Goal: Check status: Check status

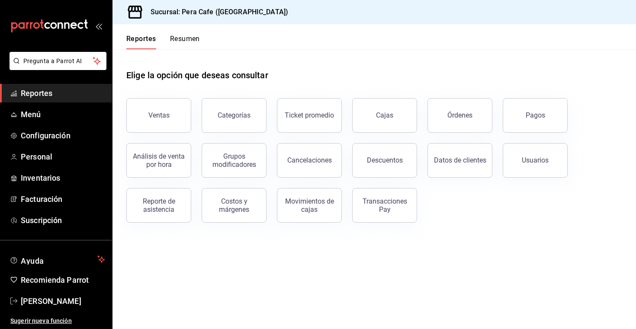
click at [45, 96] on span "Reportes" at bounding box center [63, 93] width 84 height 12
click at [139, 119] on button "Ventas" at bounding box center [158, 115] width 65 height 35
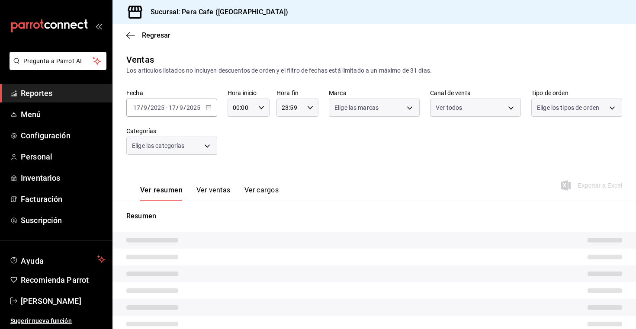
type input "PARROT,UBER_EATS,RAPPI,DIDI_FOOD,ONLINE"
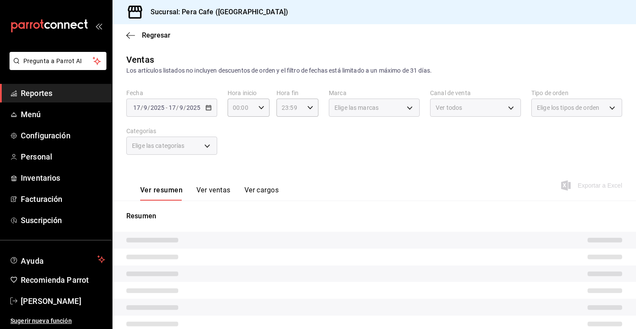
click at [170, 99] on div "[DATE] [DATE] - [DATE] [DATE]" at bounding box center [171, 108] width 91 height 18
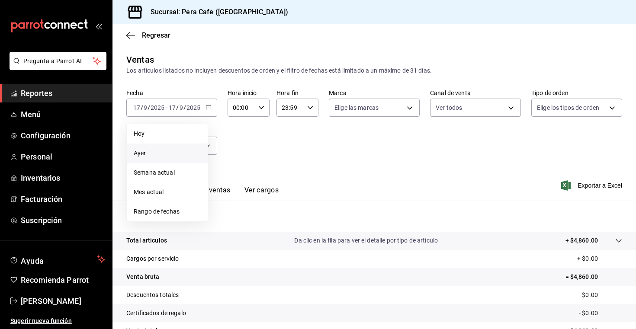
click at [160, 149] on span "Ayer" at bounding box center [167, 153] width 67 height 9
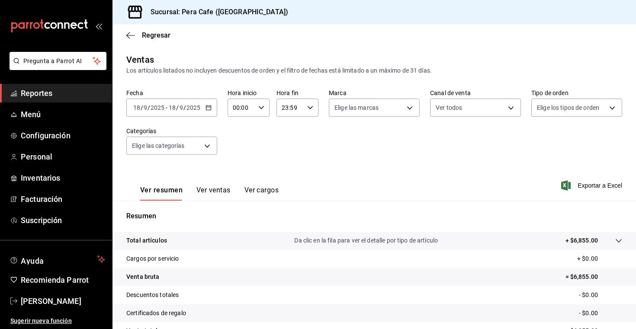
click at [225, 189] on button "Ver ventas" at bounding box center [213, 193] width 34 height 15
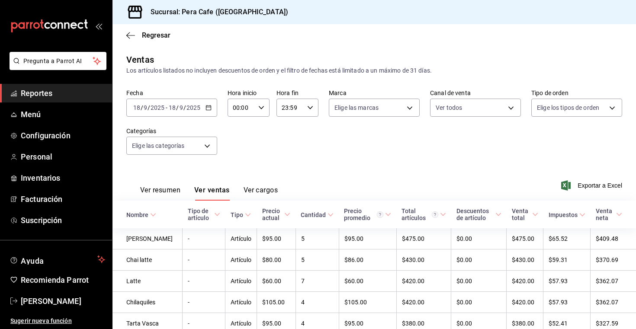
click at [212, 108] on div "[DATE] [DATE] - [DATE] [DATE]" at bounding box center [171, 108] width 91 height 18
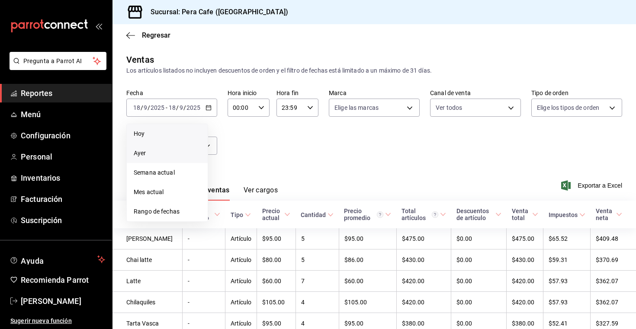
click at [177, 131] on span "Hoy" at bounding box center [167, 133] width 67 height 9
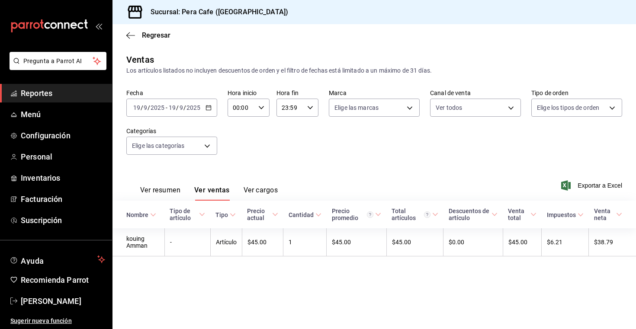
click at [164, 190] on button "Ver resumen" at bounding box center [160, 193] width 40 height 15
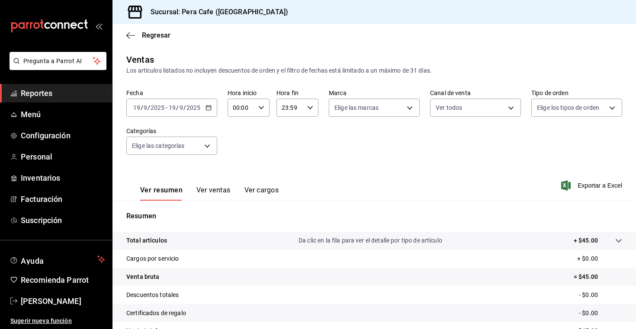
click at [207, 192] on button "Ver ventas" at bounding box center [213, 193] width 34 height 15
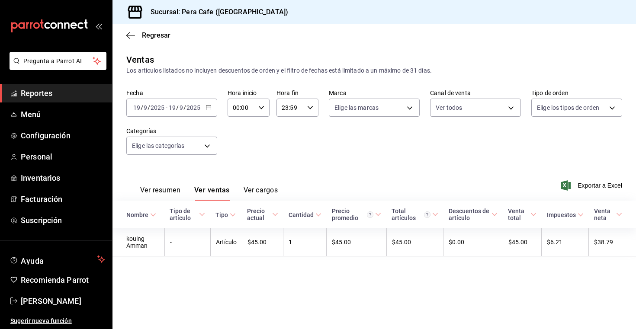
click at [206, 105] on icon "button" at bounding box center [208, 108] width 6 height 6
